Goal: Information Seeking & Learning: Find specific fact

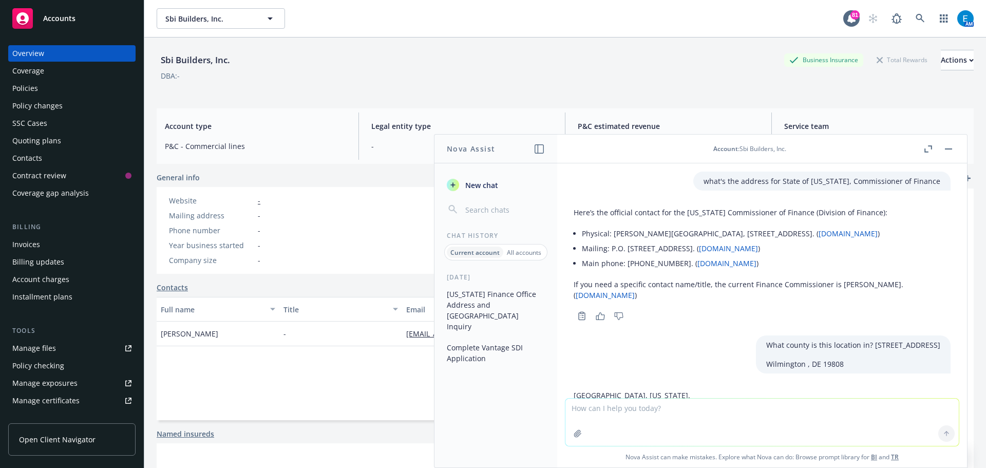
scroll to position [61, 0]
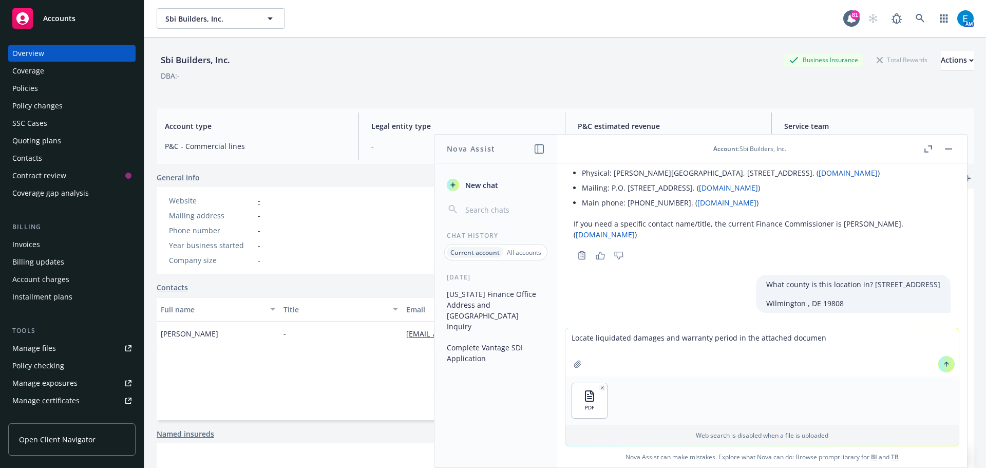
type textarea "Locate liquidated damages and warranty period in the attached document"
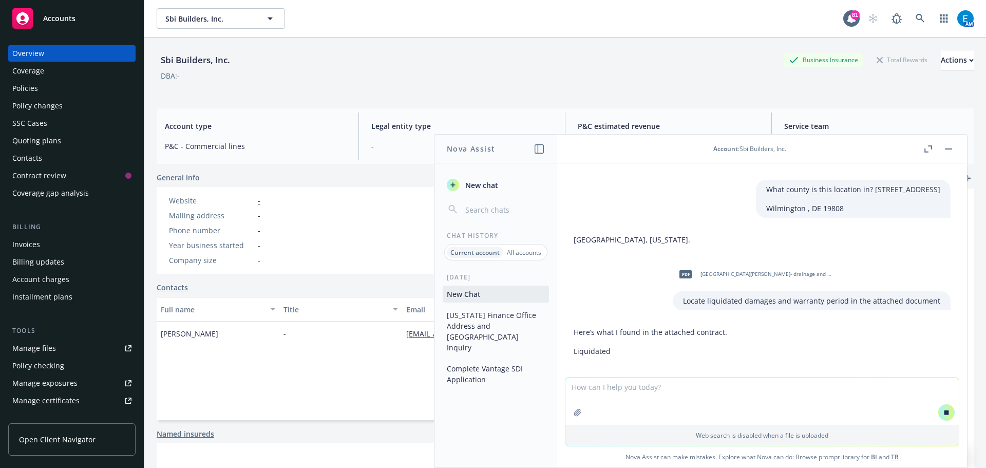
scroll to position [159, 0]
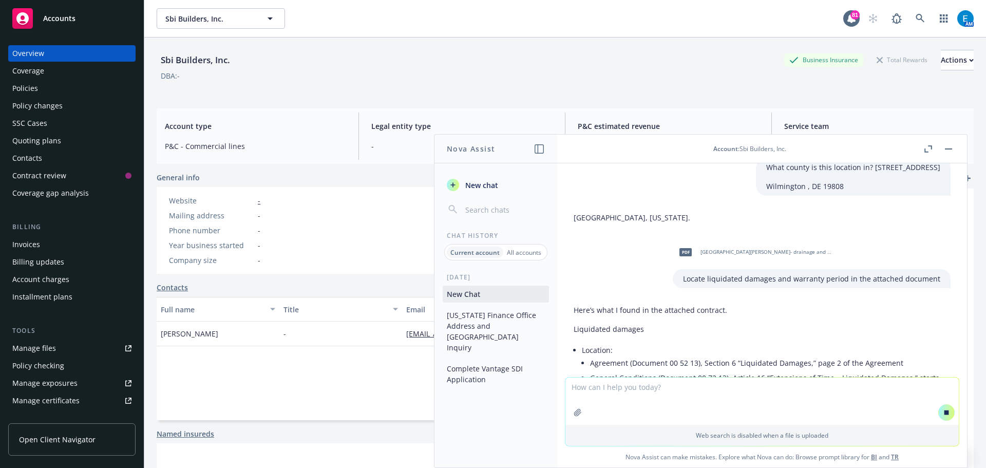
drag, startPoint x: 978, startPoint y: 271, endPoint x: 981, endPoint y: 297, distance: 26.8
click at [981, 297] on div "Sbi Builders, Inc. Sbi Builders, Inc. 81 AM Sbi Builders, Inc. Business Insuran…" at bounding box center [565, 234] width 842 height 468
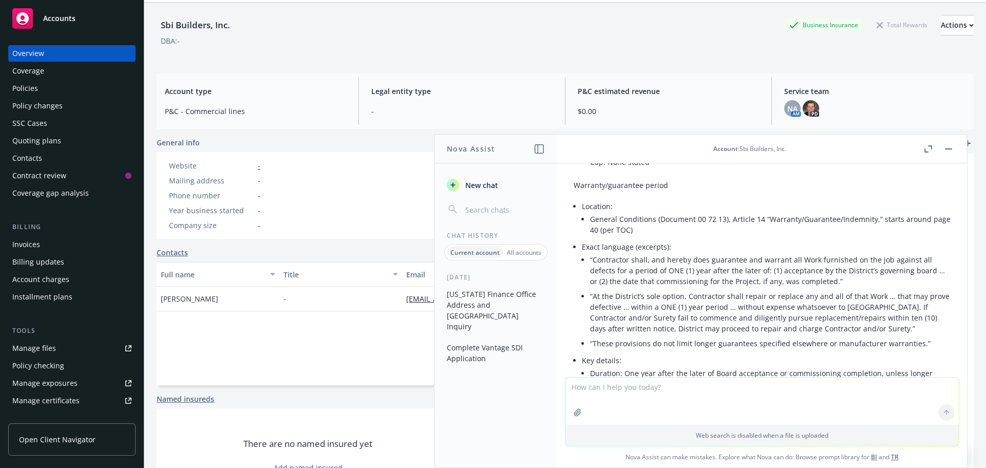
scroll to position [708, 0]
